Goal: Navigation & Orientation: Find specific page/section

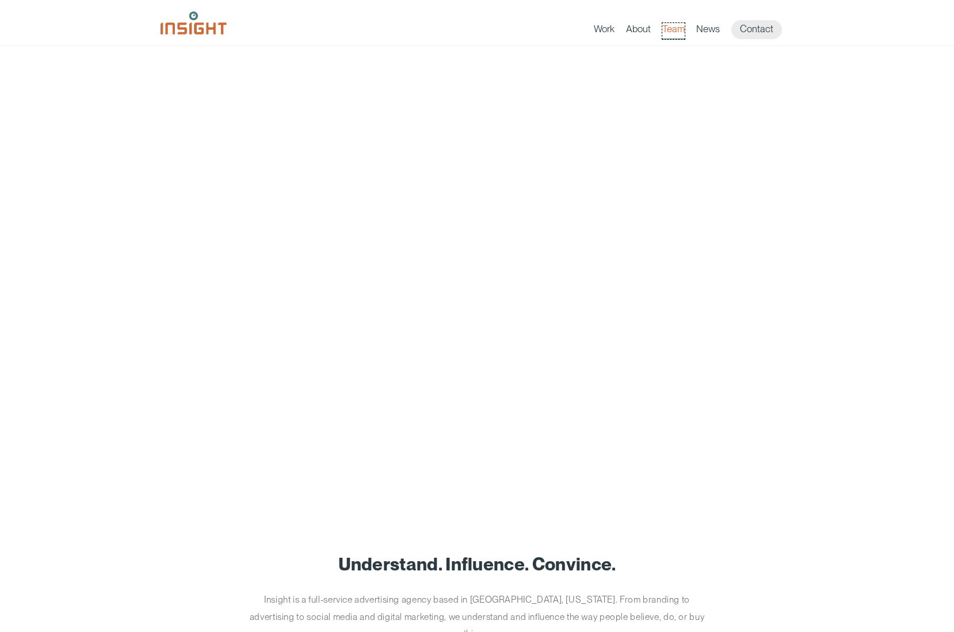
click at [676, 35] on link "Team" at bounding box center [673, 31] width 22 height 16
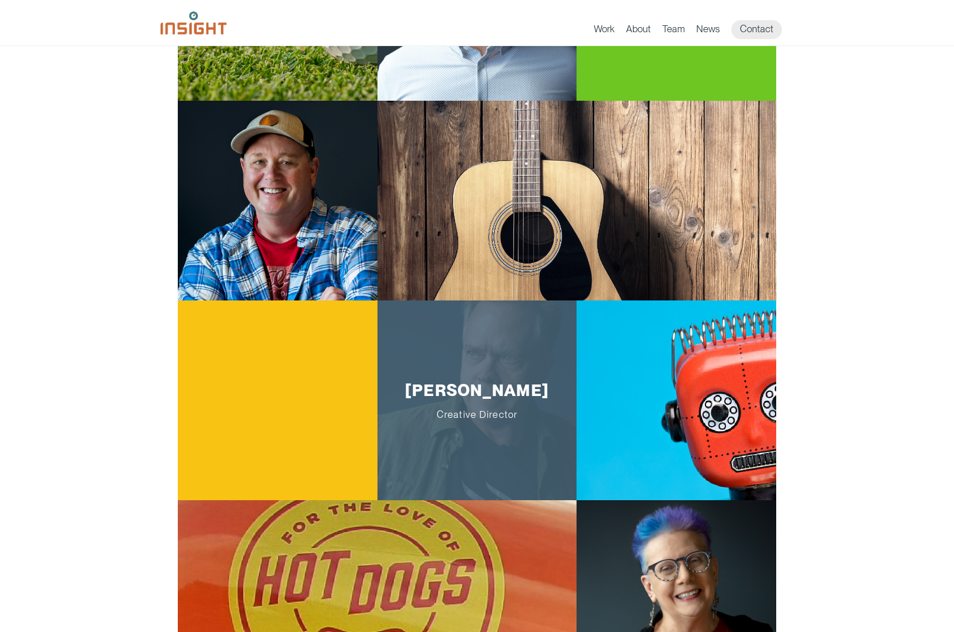
scroll to position [540, 0]
